Goal: Check status: Check status

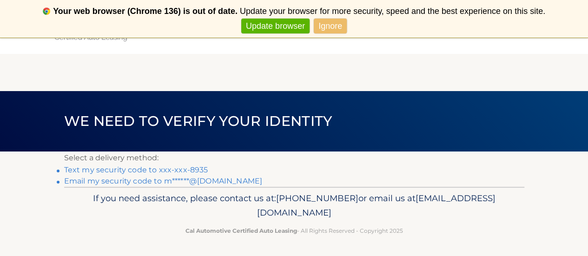
click at [173, 169] on link "Text my security code to xxx-xxx-8935" at bounding box center [136, 170] width 144 height 9
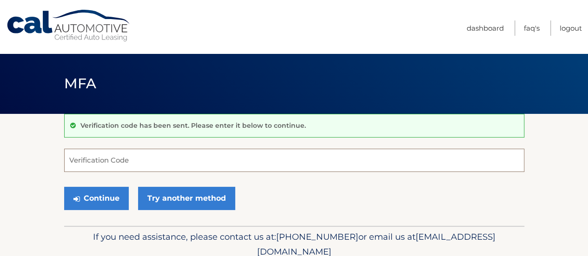
click at [164, 165] on input "Verification Code" at bounding box center [294, 160] width 460 height 23
click at [136, 162] on input "Verification Code" at bounding box center [294, 160] width 460 height 23
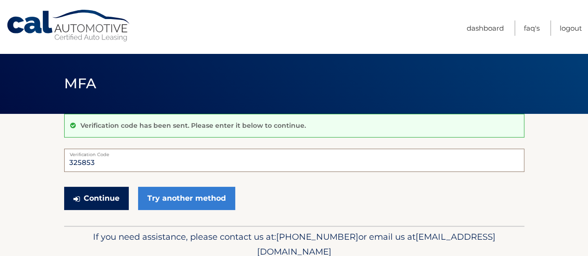
type input "325853"
click at [111, 193] on button "Continue" at bounding box center [96, 198] width 65 height 23
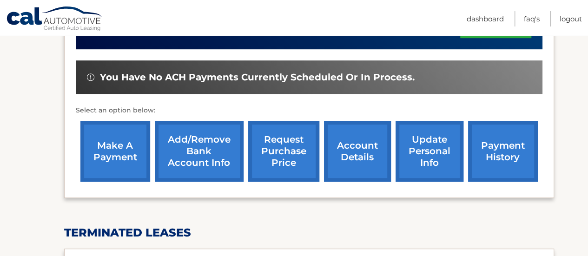
scroll to position [266, 0]
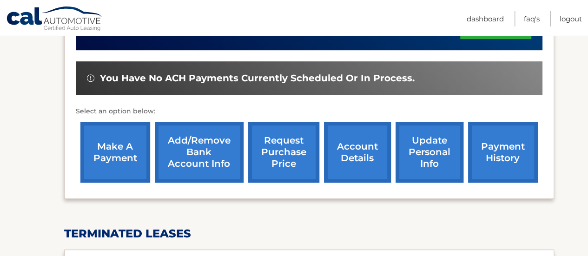
click at [499, 156] on link "payment history" at bounding box center [503, 152] width 70 height 61
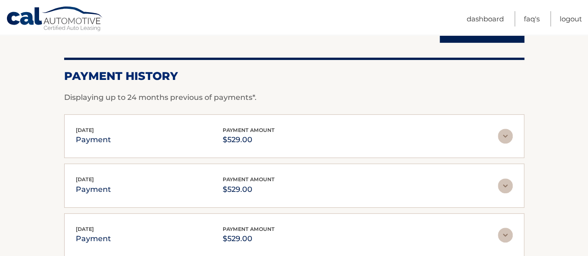
scroll to position [126, 0]
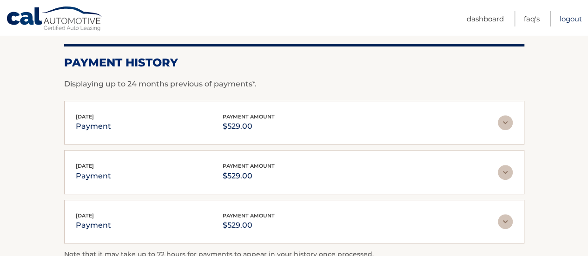
click at [567, 15] on link "Logout" at bounding box center [571, 18] width 22 height 15
